Goal: Task Accomplishment & Management: Complete application form

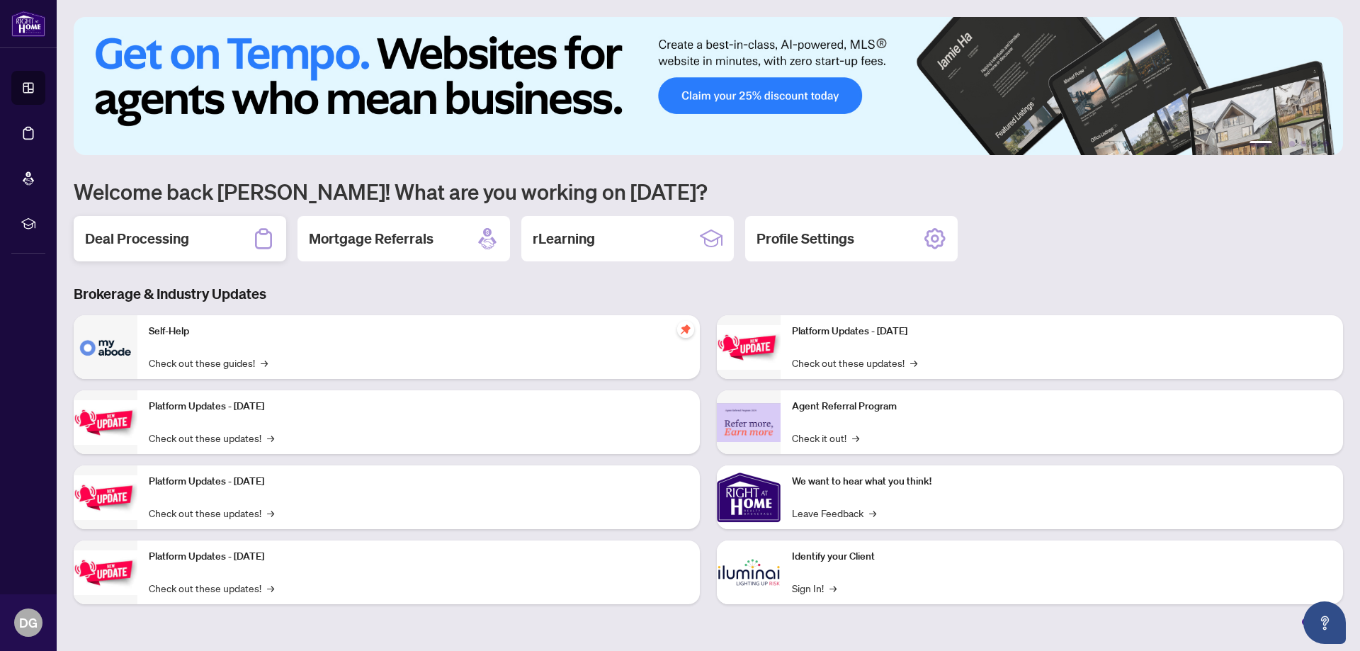
click at [250, 244] on div "Deal Processing" at bounding box center [180, 238] width 213 height 45
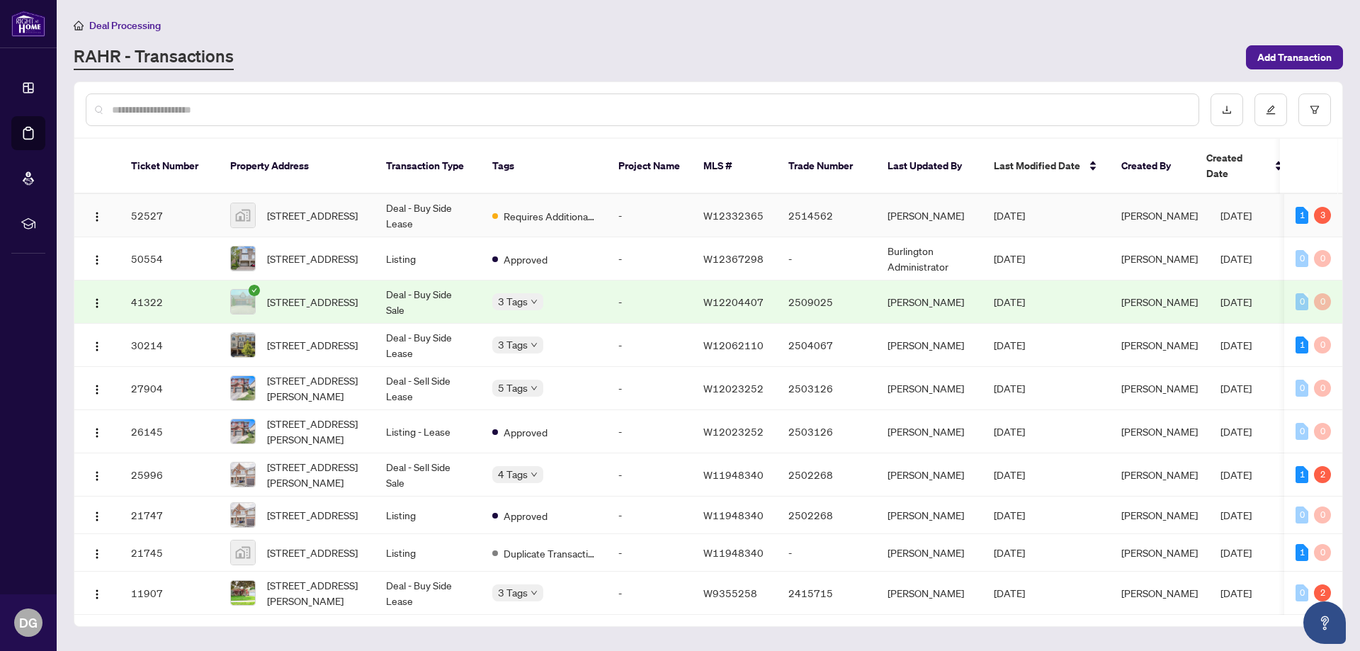
click at [486, 201] on td "Requires Additional Docs" at bounding box center [544, 215] width 126 height 43
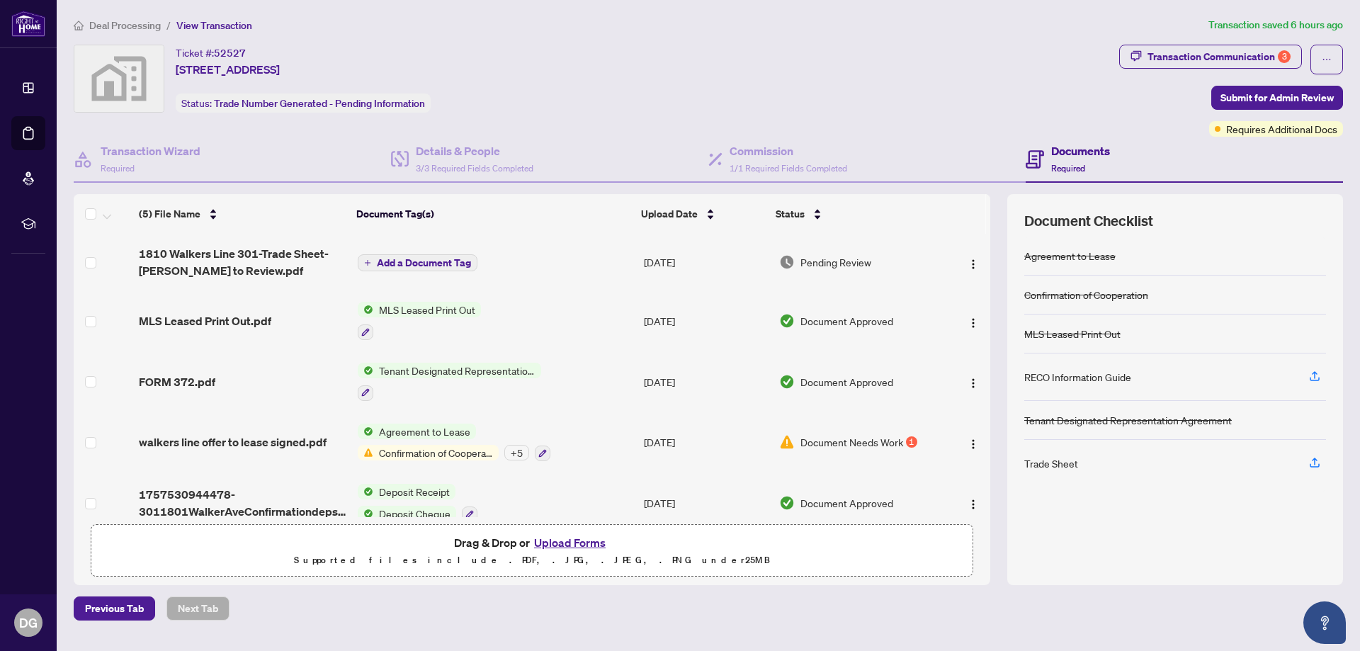
click at [558, 545] on button "Upload Forms" at bounding box center [570, 543] width 80 height 18
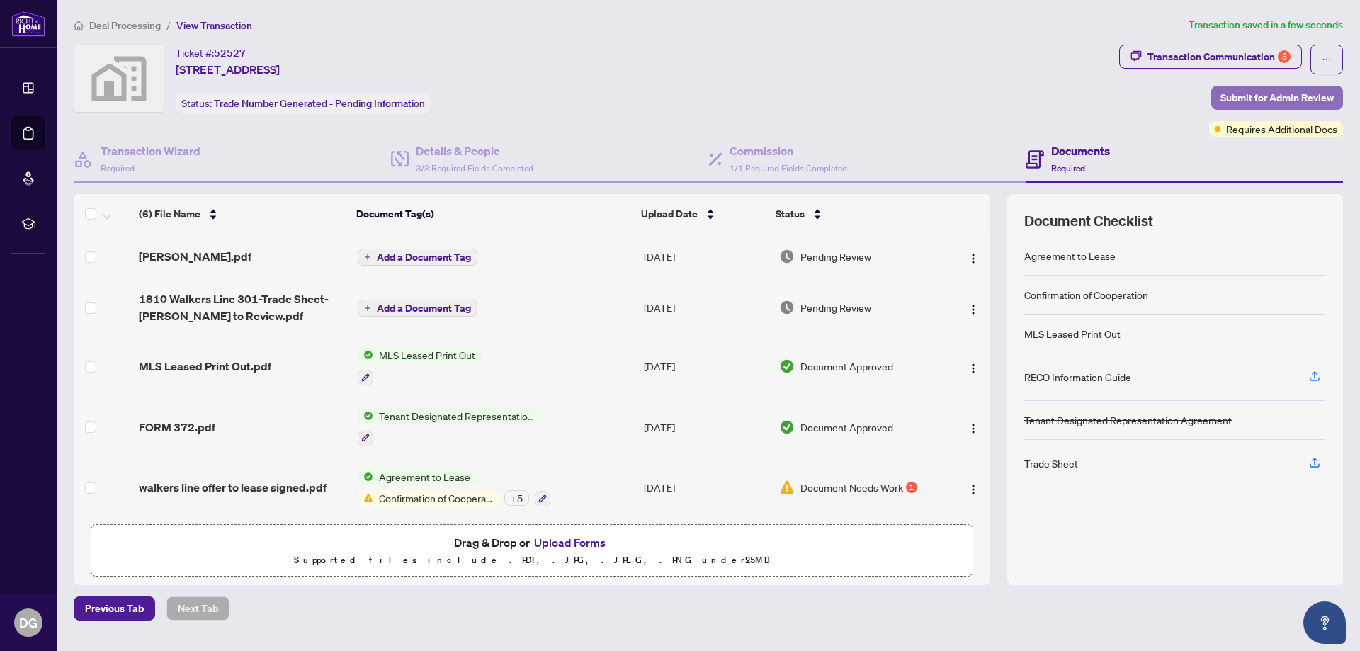
click at [1263, 99] on span "Submit for Admin Review" at bounding box center [1277, 97] width 113 height 23
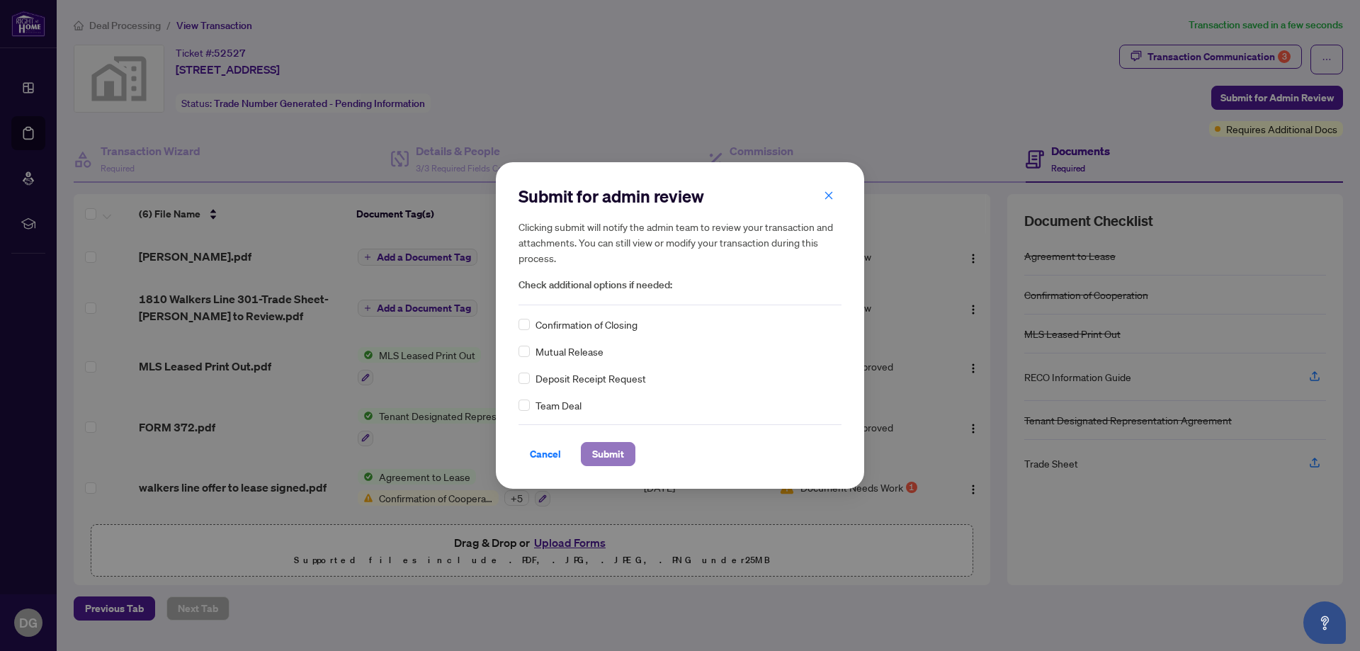
click at [600, 451] on span "Submit" at bounding box center [608, 454] width 32 height 23
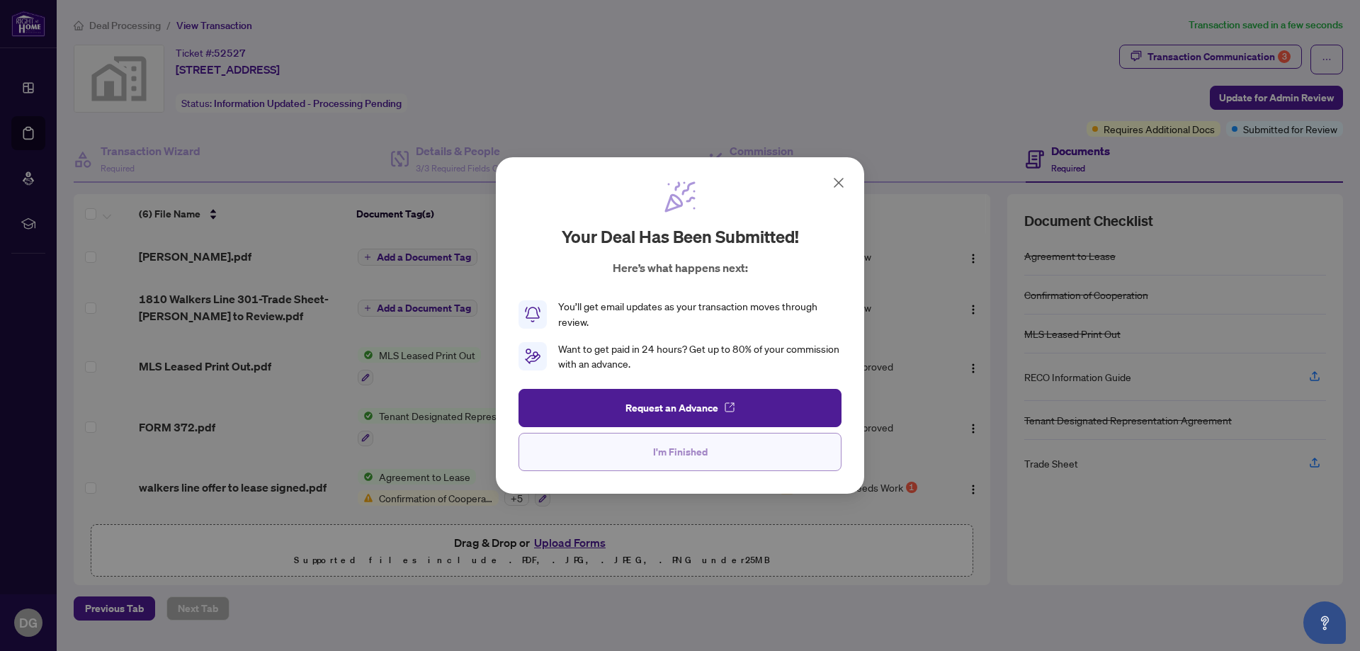
click at [655, 449] on span "I'm Finished" at bounding box center [680, 452] width 55 height 23
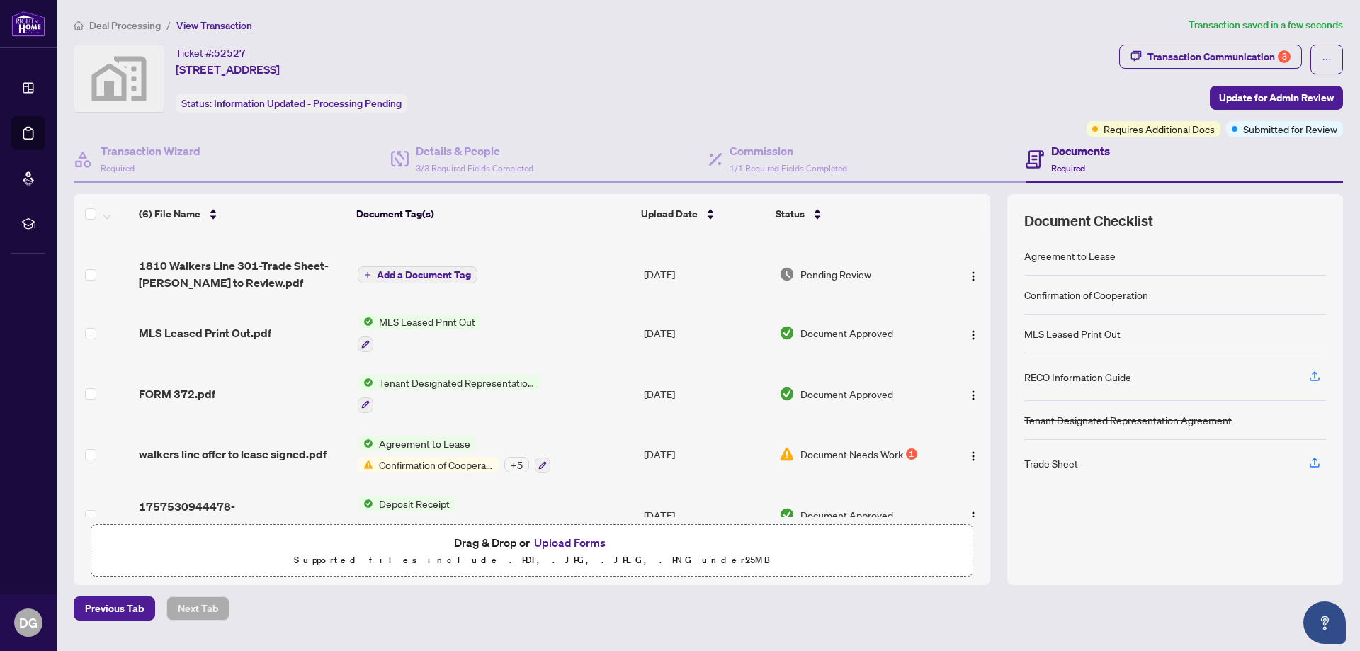
scroll to position [65, 0]
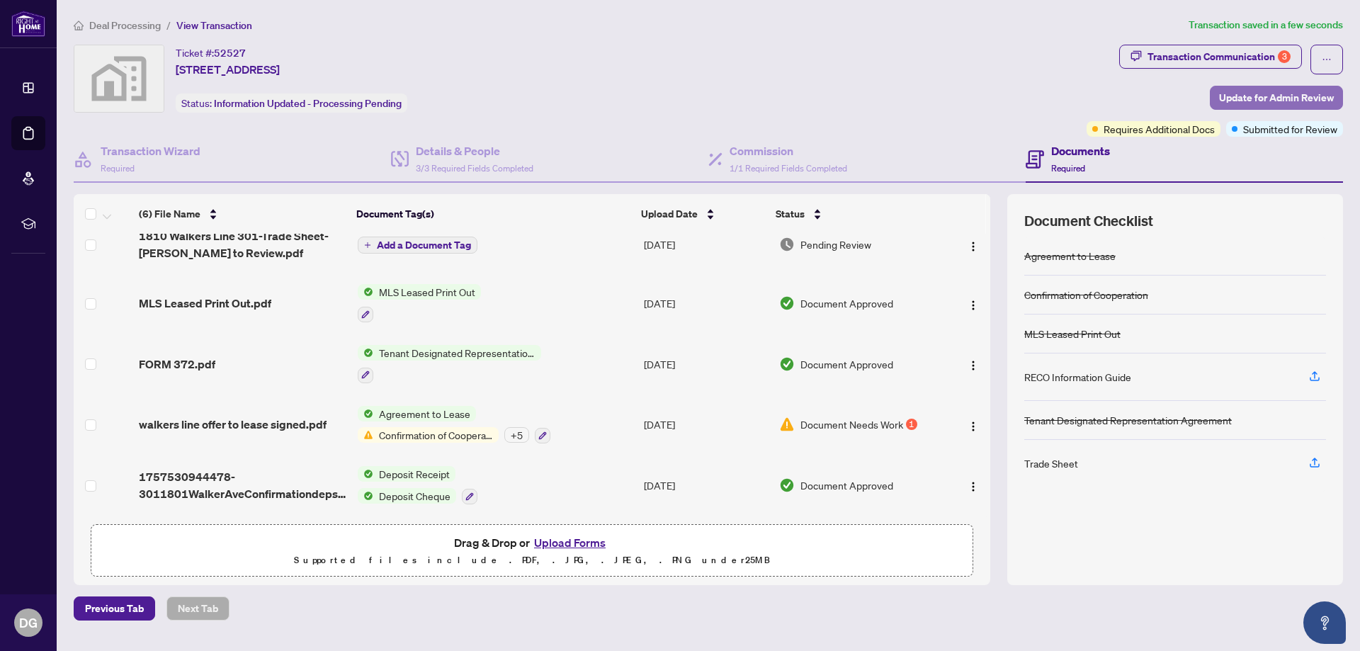
click at [1265, 94] on span "Update for Admin Review" at bounding box center [1276, 97] width 115 height 23
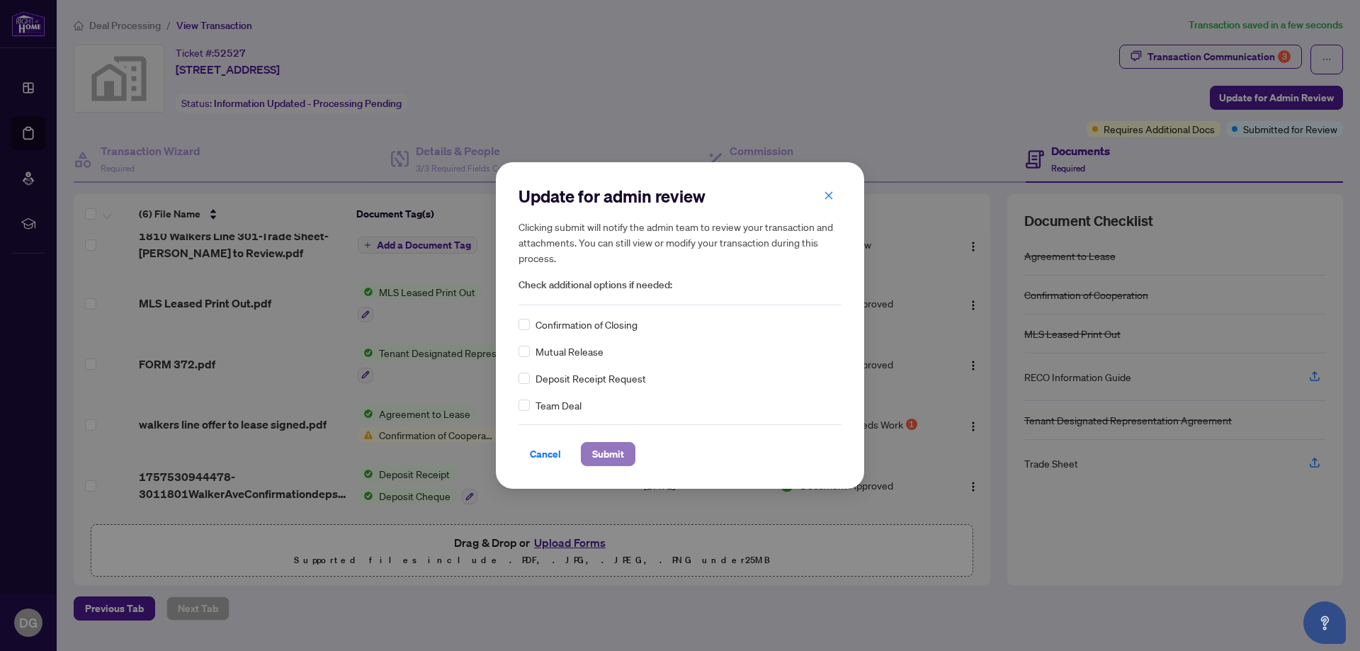
click at [617, 460] on span "Submit" at bounding box center [608, 454] width 32 height 23
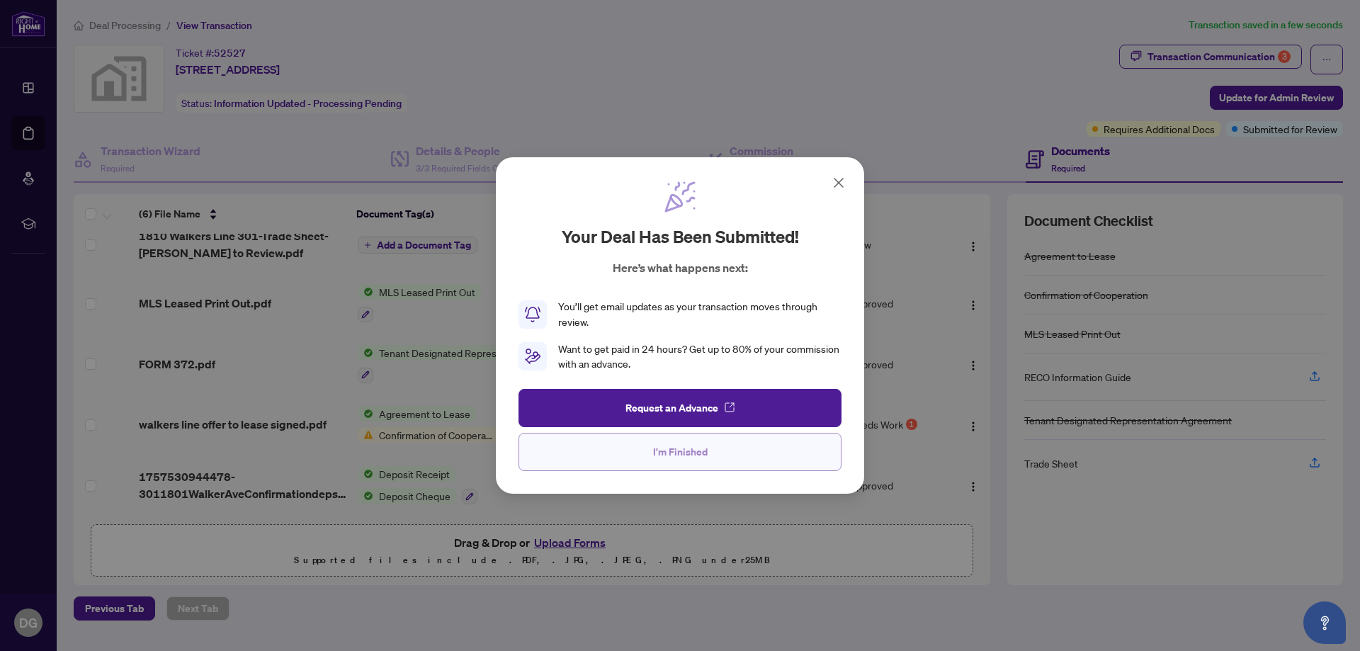
click at [692, 453] on span "I'm Finished" at bounding box center [680, 452] width 55 height 23
